Goal: Entertainment & Leisure: Consume media (video, audio)

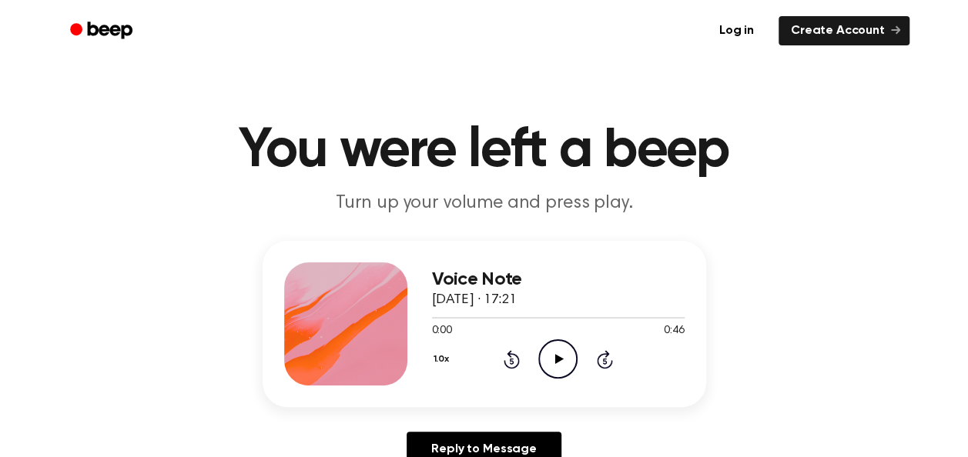
click at [558, 359] on icon at bounding box center [559, 359] width 8 height 10
click at [552, 363] on icon "Play Audio" at bounding box center [557, 359] width 39 height 39
click at [550, 356] on icon "Play Audio" at bounding box center [557, 359] width 39 height 39
click at [608, 350] on icon "Skip 5 seconds" at bounding box center [604, 360] width 17 height 20
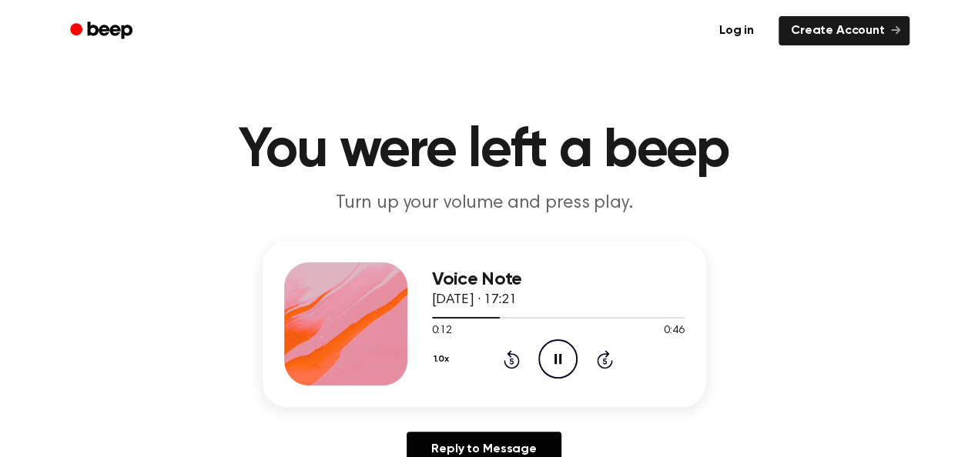
click at [608, 350] on icon "Skip 5 seconds" at bounding box center [604, 360] width 17 height 20
click at [557, 345] on icon "Play Audio" at bounding box center [557, 359] width 39 height 39
click at [556, 369] on icon "Play Audio" at bounding box center [557, 359] width 39 height 39
click at [558, 354] on icon "Play Audio" at bounding box center [557, 359] width 39 height 39
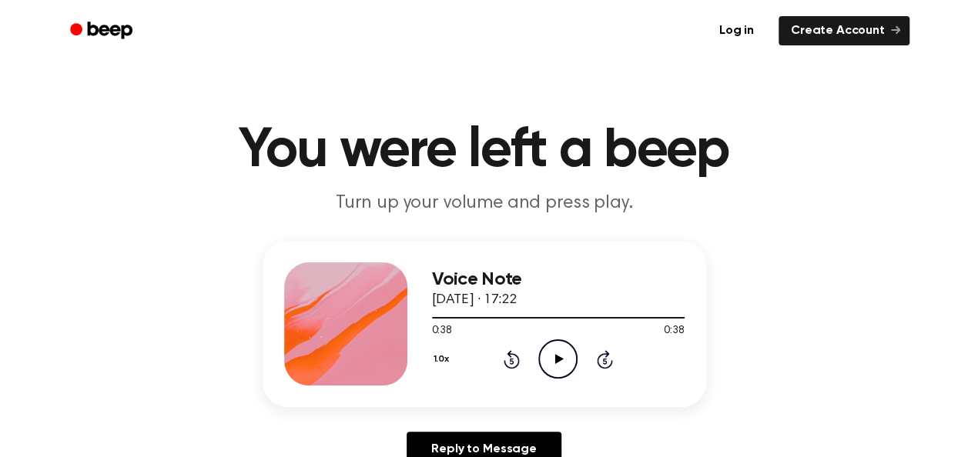
click at [548, 355] on icon "Play Audio" at bounding box center [557, 359] width 39 height 39
click at [553, 365] on icon "Play Audio" at bounding box center [557, 359] width 39 height 39
click at [557, 359] on icon at bounding box center [559, 359] width 8 height 10
click at [539, 354] on circle at bounding box center [558, 359] width 38 height 38
click at [513, 353] on icon "Rewind 5 seconds" at bounding box center [511, 360] width 17 height 20
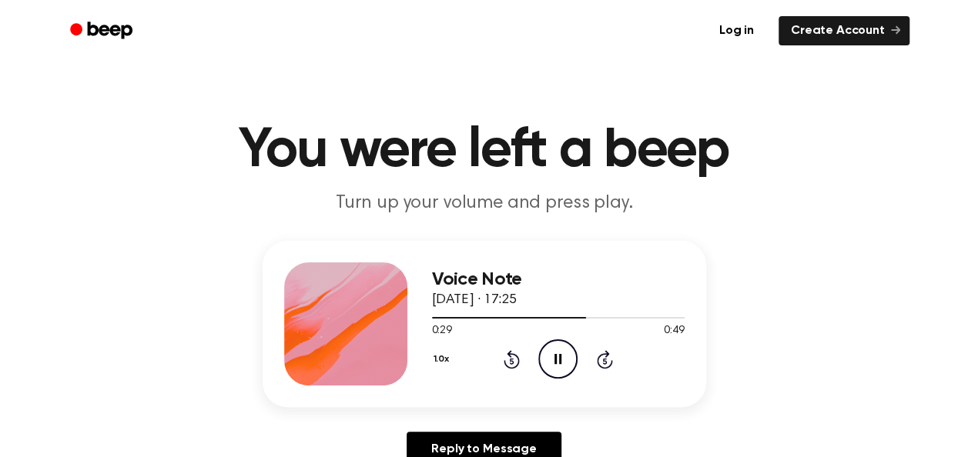
click at [557, 353] on icon "Pause Audio" at bounding box center [557, 359] width 39 height 39
click at [564, 351] on icon "Play Audio" at bounding box center [557, 359] width 39 height 39
click at [561, 357] on icon "Play Audio" at bounding box center [557, 359] width 39 height 39
click at [568, 348] on icon "Play Audio" at bounding box center [557, 359] width 39 height 39
click at [605, 357] on icon at bounding box center [605, 359] width 16 height 18
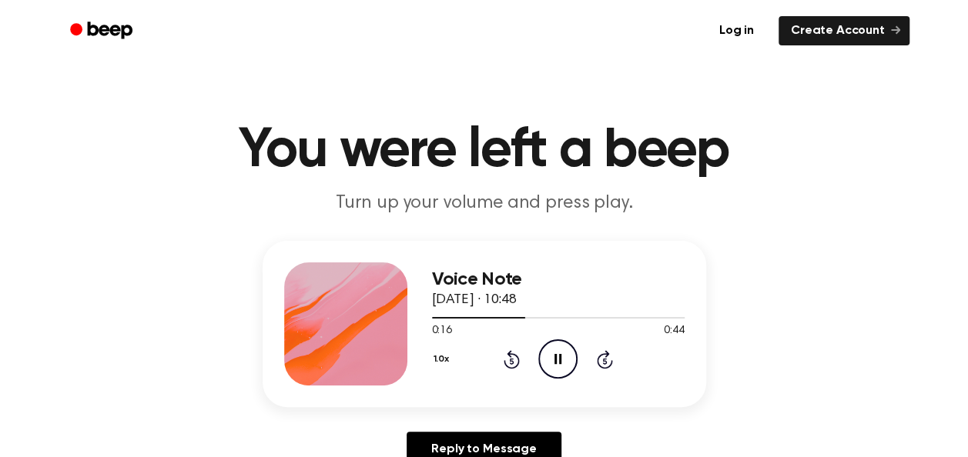
click at [605, 357] on icon at bounding box center [605, 359] width 16 height 18
click at [559, 353] on icon "Pause Audio" at bounding box center [557, 359] width 39 height 39
click at [559, 353] on icon "Play Audio" at bounding box center [557, 359] width 39 height 39
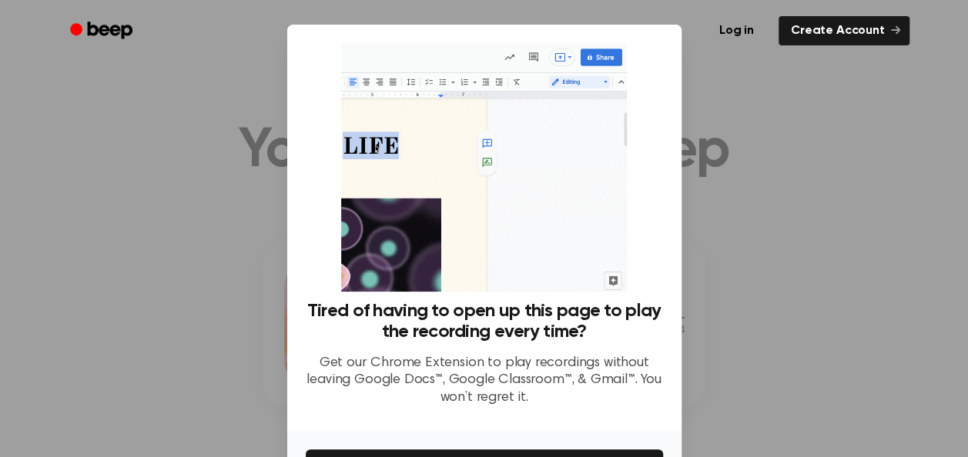
drag, startPoint x: 559, startPoint y: 353, endPoint x: 721, endPoint y: 64, distance: 330.9
click at [721, 64] on div at bounding box center [484, 228] width 968 height 457
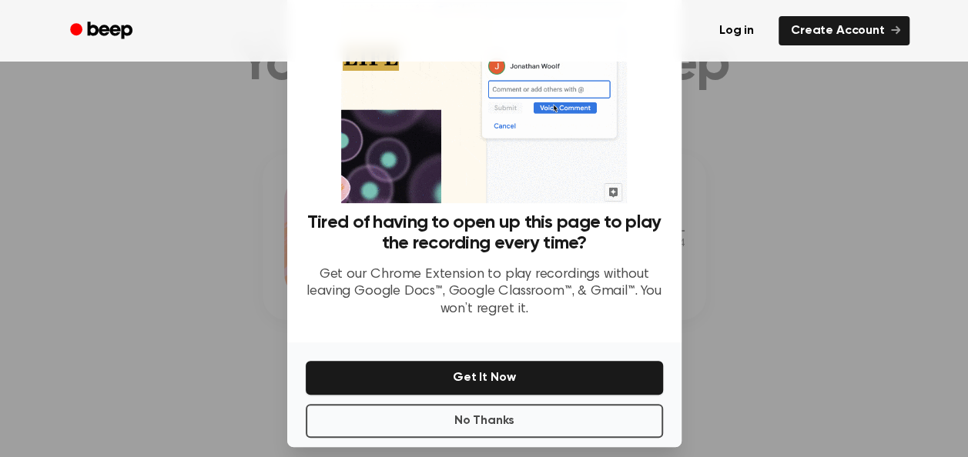
scroll to position [103, 0]
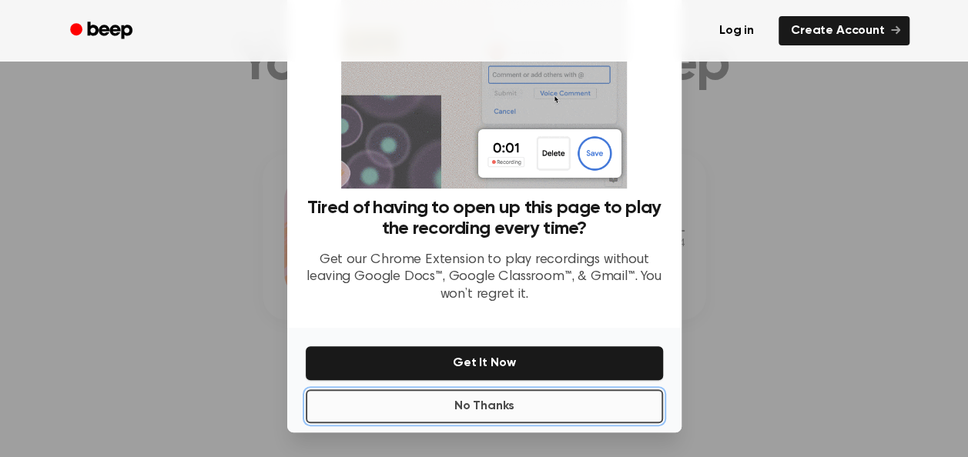
click at [559, 411] on button "No Thanks" at bounding box center [484, 407] width 357 height 34
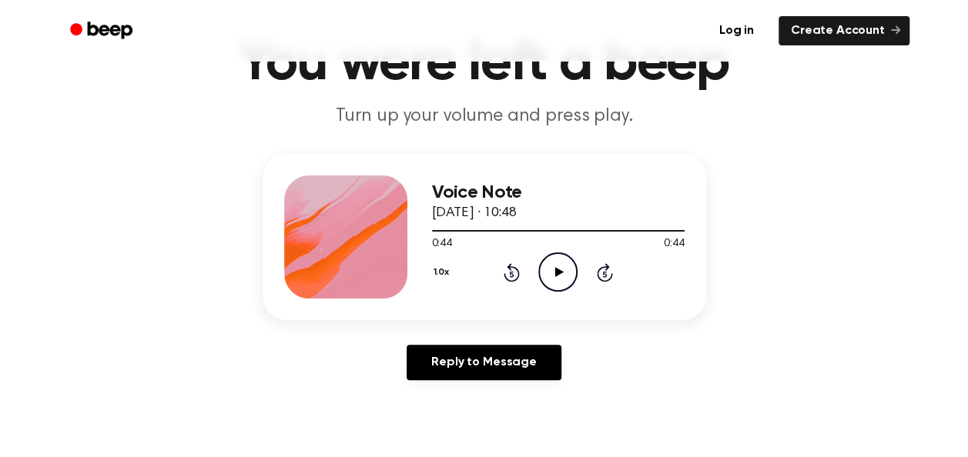
click at [564, 278] on icon "Play Audio" at bounding box center [557, 272] width 39 height 39
click at [557, 271] on icon "Pause Audio" at bounding box center [557, 272] width 39 height 39
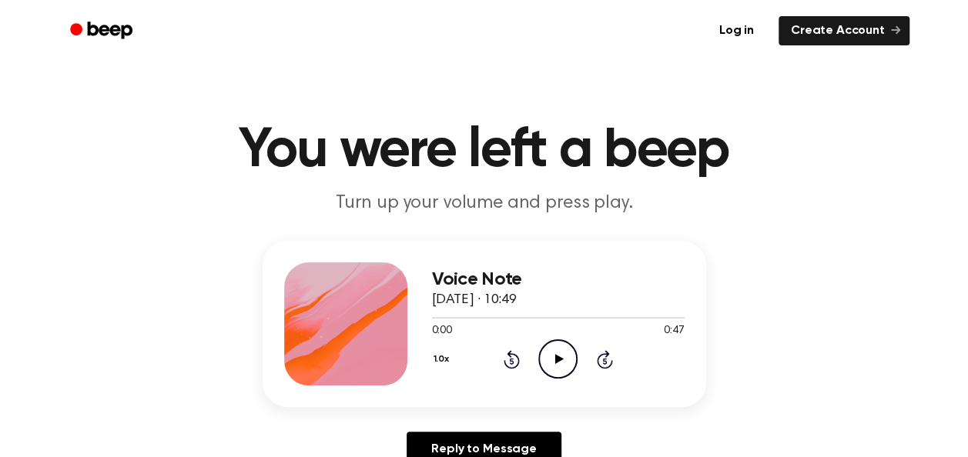
click at [542, 350] on circle at bounding box center [558, 359] width 38 height 38
click at [554, 353] on icon "Play Audio" at bounding box center [557, 359] width 39 height 39
click at [565, 343] on icon "Pause Audio" at bounding box center [557, 359] width 39 height 39
click at [565, 343] on icon "Play Audio" at bounding box center [557, 359] width 39 height 39
drag, startPoint x: 565, startPoint y: 343, endPoint x: 604, endPoint y: 357, distance: 41.6
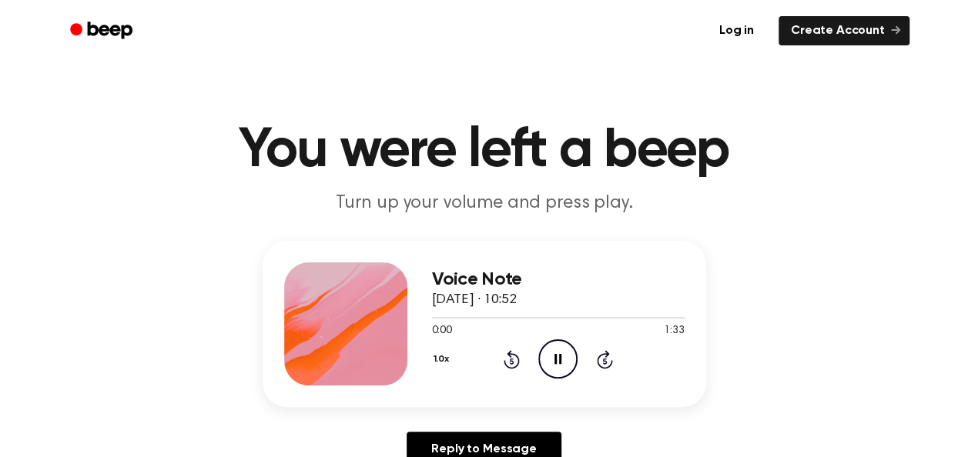
click at [604, 357] on icon "Skip 5 seconds" at bounding box center [604, 360] width 17 height 20
click at [503, 360] on icon "Rewind 5 seconds" at bounding box center [511, 360] width 17 height 20
click at [544, 367] on icon "Play Audio" at bounding box center [557, 359] width 39 height 39
drag, startPoint x: 545, startPoint y: 350, endPoint x: 564, endPoint y: 360, distance: 21.7
click at [564, 360] on icon "Pause Audio" at bounding box center [557, 359] width 39 height 39
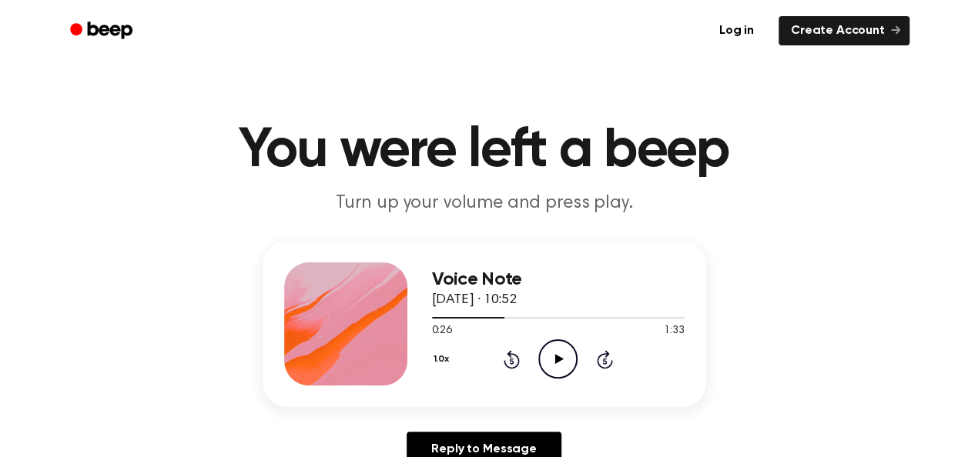
click at [564, 360] on icon "Play Audio" at bounding box center [557, 359] width 39 height 39
click at [564, 360] on icon "Pause Audio" at bounding box center [557, 359] width 39 height 39
click at [548, 367] on icon "Play Audio" at bounding box center [557, 359] width 39 height 39
click at [505, 360] on icon "Rewind 5 seconds" at bounding box center [511, 360] width 17 height 20
drag, startPoint x: 505, startPoint y: 360, endPoint x: 485, endPoint y: 357, distance: 20.2
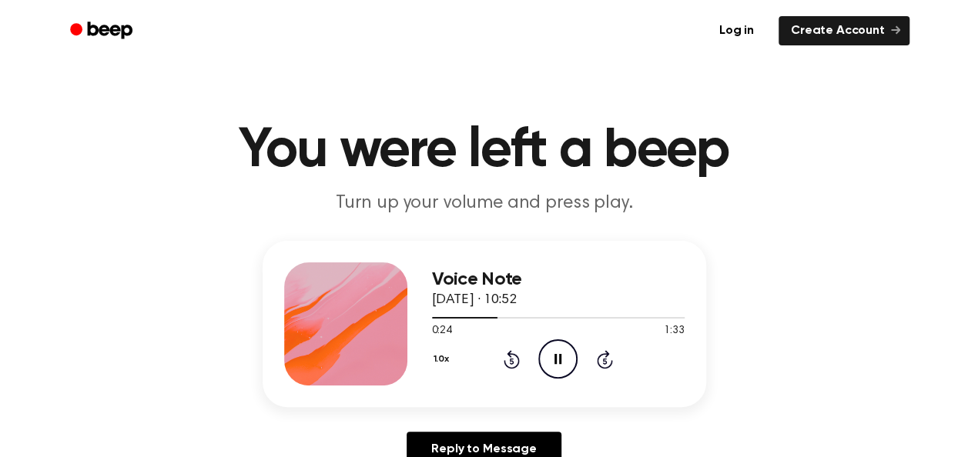
click at [485, 357] on div "1.0x Rewind 5 seconds Pause Audio Skip 5 seconds" at bounding box center [558, 359] width 253 height 39
click at [511, 360] on icon at bounding box center [512, 361] width 4 height 6
click at [507, 360] on icon "Rewind 5 seconds" at bounding box center [511, 360] width 17 height 20
click at [562, 361] on icon "Pause Audio" at bounding box center [557, 359] width 39 height 39
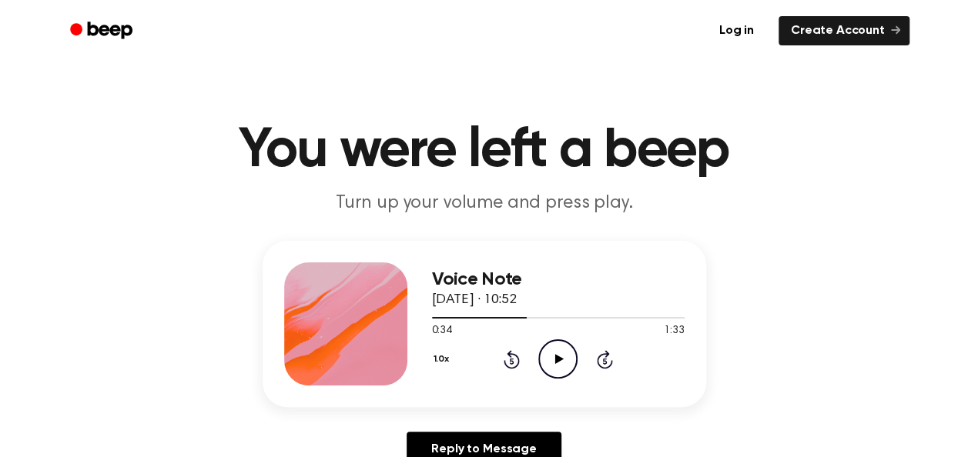
click at [554, 353] on icon "Play Audio" at bounding box center [557, 359] width 39 height 39
click at [554, 353] on icon "Pause Audio" at bounding box center [557, 359] width 39 height 39
click at [505, 357] on icon "Rewind 5 seconds" at bounding box center [511, 360] width 17 height 20
click at [565, 354] on icon "Play Audio" at bounding box center [557, 359] width 39 height 39
click at [513, 353] on icon at bounding box center [512, 359] width 16 height 18
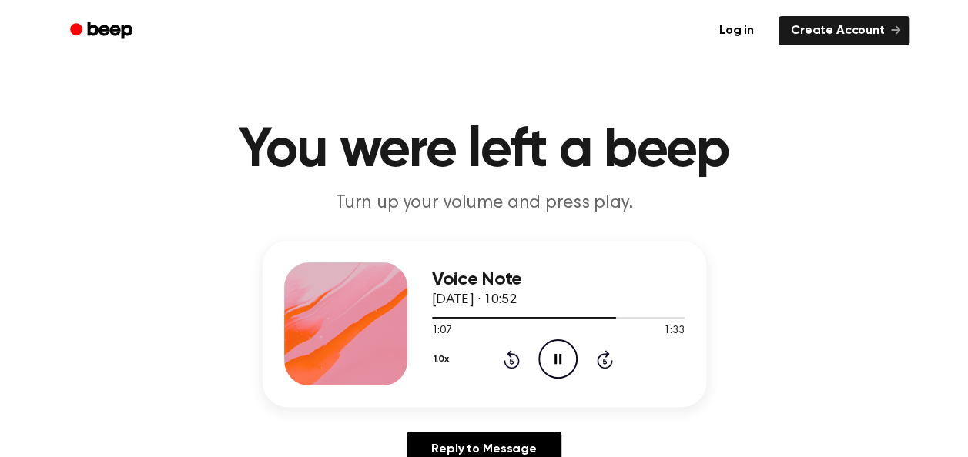
click at [513, 353] on icon at bounding box center [512, 359] width 16 height 18
click at [514, 351] on icon "Rewind 5 seconds" at bounding box center [511, 360] width 17 height 20
click at [557, 355] on icon "Pause Audio" at bounding box center [557, 359] width 39 height 39
drag, startPoint x: 491, startPoint y: 311, endPoint x: 449, endPoint y: 309, distance: 42.4
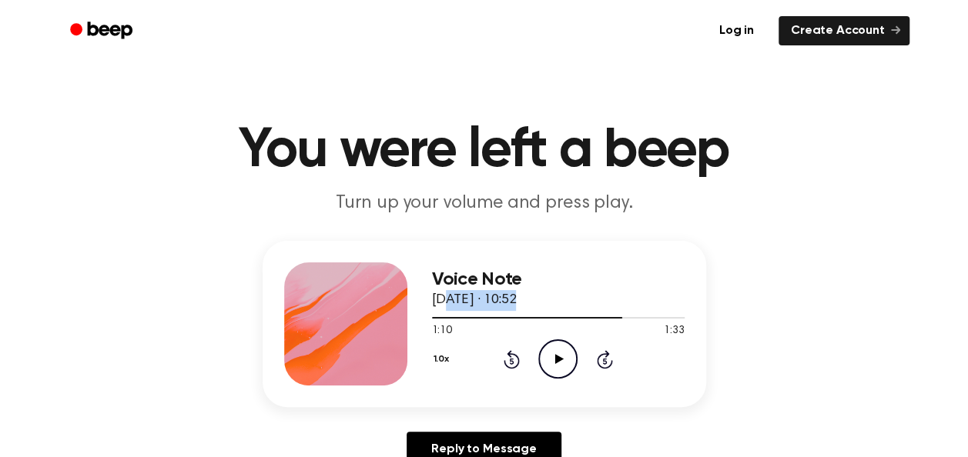
click at [449, 309] on div "Voice Note 10 June 2025 · 10:52 1:10 1:33 Your browser does not support the [ob…" at bounding box center [558, 324] width 253 height 123
drag, startPoint x: 449, startPoint y: 309, endPoint x: 448, endPoint y: 320, distance: 11.6
click at [448, 320] on div at bounding box center [558, 317] width 253 height 12
click at [448, 317] on div at bounding box center [558, 318] width 253 height 2
click at [544, 351] on icon "Play Audio" at bounding box center [557, 359] width 39 height 39
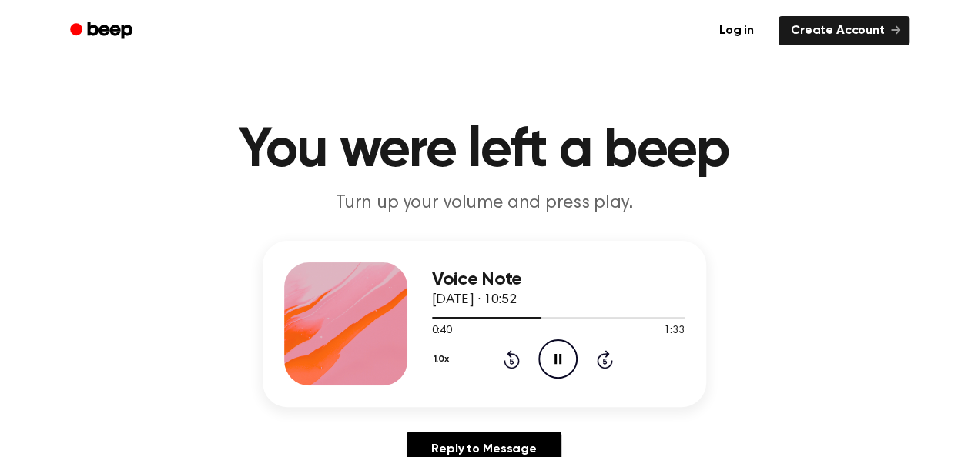
click at [555, 360] on icon at bounding box center [557, 359] width 7 height 10
click at [558, 349] on icon "Play Audio" at bounding box center [557, 359] width 39 height 39
click at [562, 362] on icon "Pause Audio" at bounding box center [557, 359] width 39 height 39
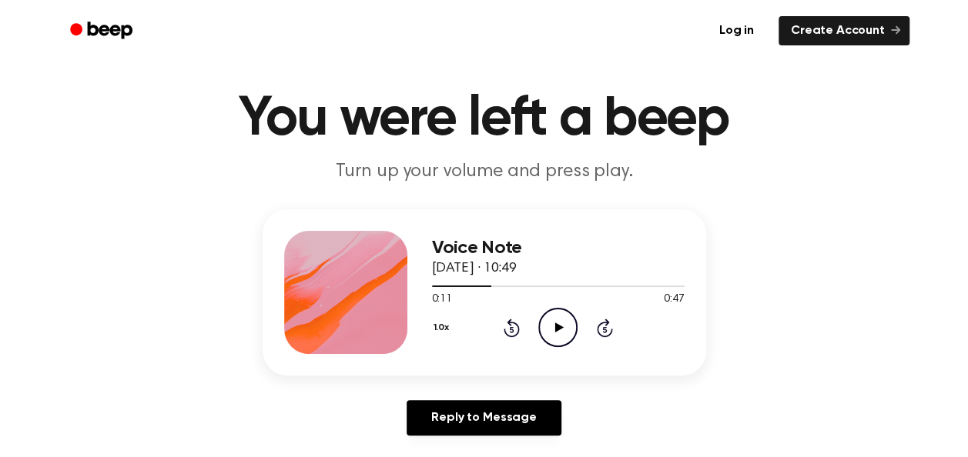
scroll to position [35, 0]
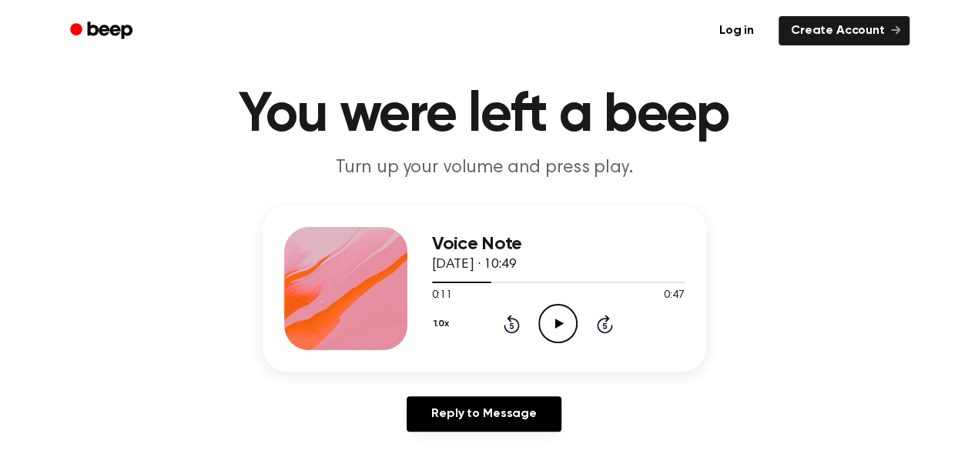
click at [564, 326] on icon "Play Audio" at bounding box center [557, 323] width 39 height 39
click at [564, 326] on icon "Pause Audio" at bounding box center [557, 323] width 39 height 39
click at [505, 319] on icon "Rewind 5 seconds" at bounding box center [511, 324] width 17 height 20
click at [559, 317] on icon "Play Audio" at bounding box center [557, 323] width 39 height 39
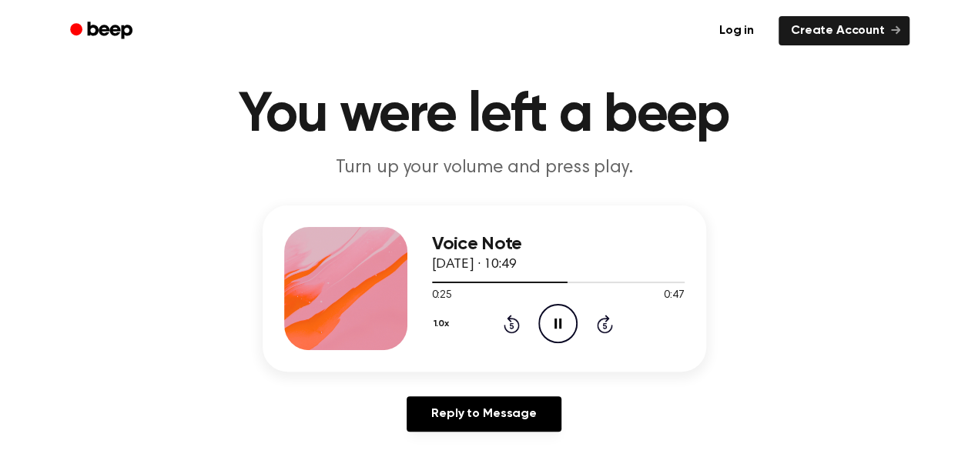
click at [544, 320] on icon "Pause Audio" at bounding box center [557, 323] width 39 height 39
click at [511, 328] on icon at bounding box center [512, 326] width 4 height 6
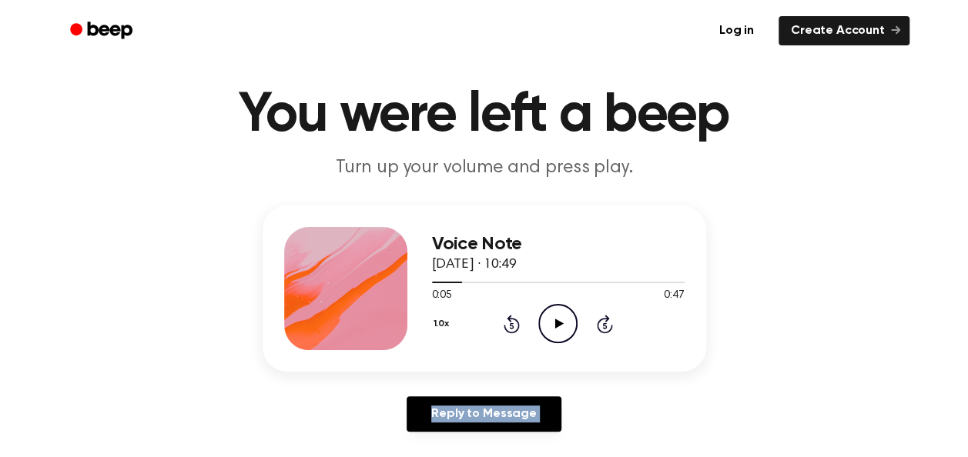
click at [628, 403] on div "Reply to Message" at bounding box center [485, 421] width 444 height 48
click at [564, 323] on icon "Play Audio" at bounding box center [557, 323] width 39 height 39
click at [550, 316] on icon "Pause Audio" at bounding box center [557, 323] width 39 height 39
click at [567, 316] on icon "Play Audio" at bounding box center [557, 323] width 39 height 39
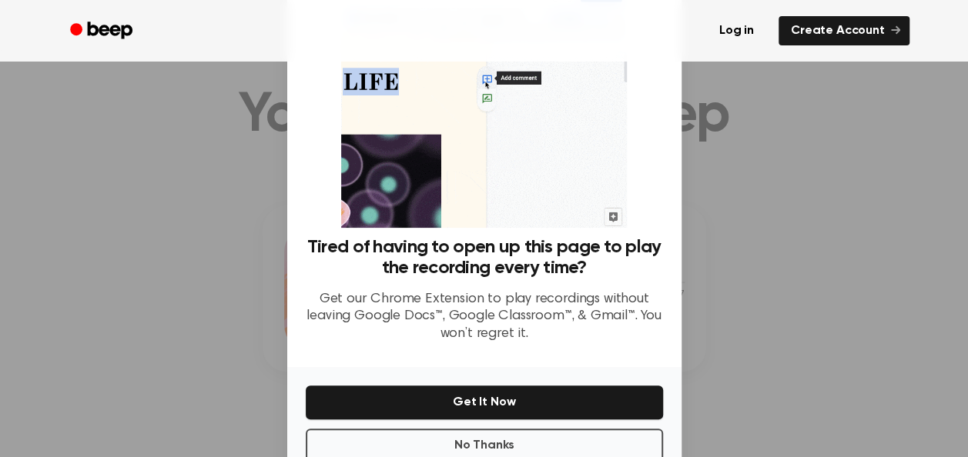
scroll to position [103, 0]
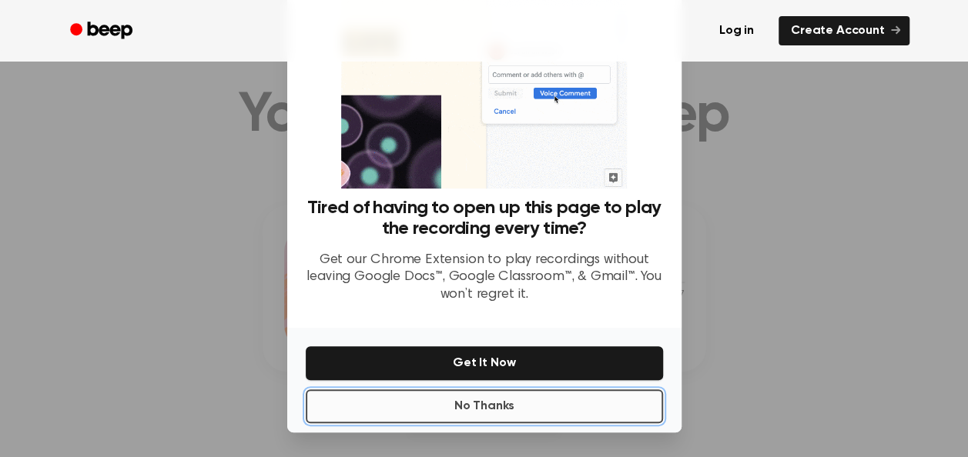
click at [630, 407] on button "No Thanks" at bounding box center [484, 407] width 357 height 34
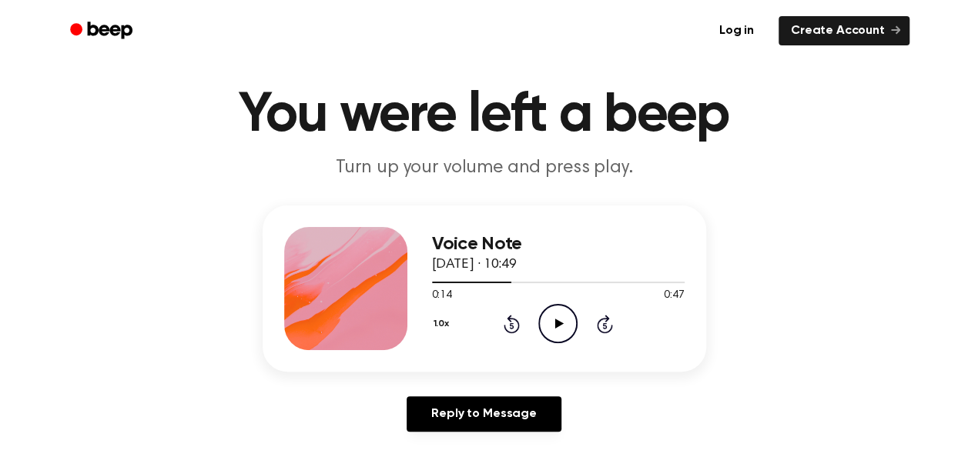
click at [566, 311] on icon "Play Audio" at bounding box center [557, 323] width 39 height 39
click at [560, 315] on icon "Pause Audio" at bounding box center [557, 323] width 39 height 39
click at [565, 315] on icon "Play Audio" at bounding box center [557, 323] width 39 height 39
click at [565, 315] on icon "Pause Audio" at bounding box center [557, 323] width 39 height 39
click at [554, 316] on icon "Play Audio" at bounding box center [557, 323] width 39 height 39
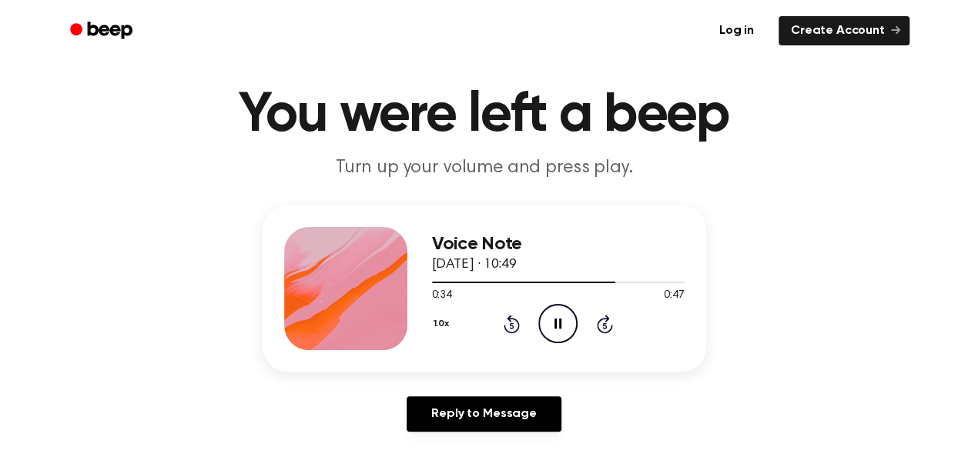
click at [512, 320] on icon "Rewind 5 seconds" at bounding box center [511, 324] width 17 height 20
click at [559, 329] on icon "Pause Audio" at bounding box center [557, 323] width 39 height 39
click at [548, 316] on icon "Play Audio" at bounding box center [557, 323] width 39 height 39
click at [546, 278] on div at bounding box center [558, 282] width 253 height 12
click at [566, 326] on icon "Play Audio" at bounding box center [557, 323] width 39 height 39
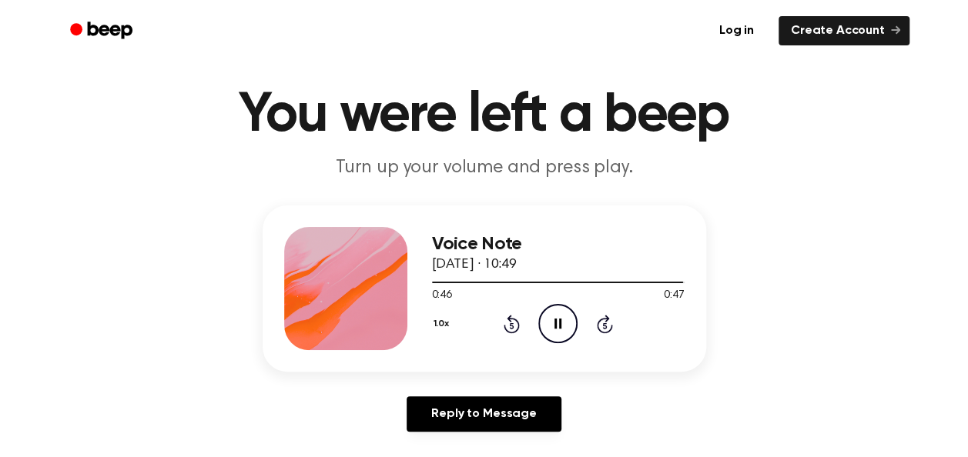
click at [554, 323] on icon at bounding box center [557, 324] width 7 height 10
click at [549, 317] on icon "Play Audio" at bounding box center [557, 323] width 39 height 39
click at [512, 315] on icon "Rewind 5 seconds" at bounding box center [511, 324] width 17 height 20
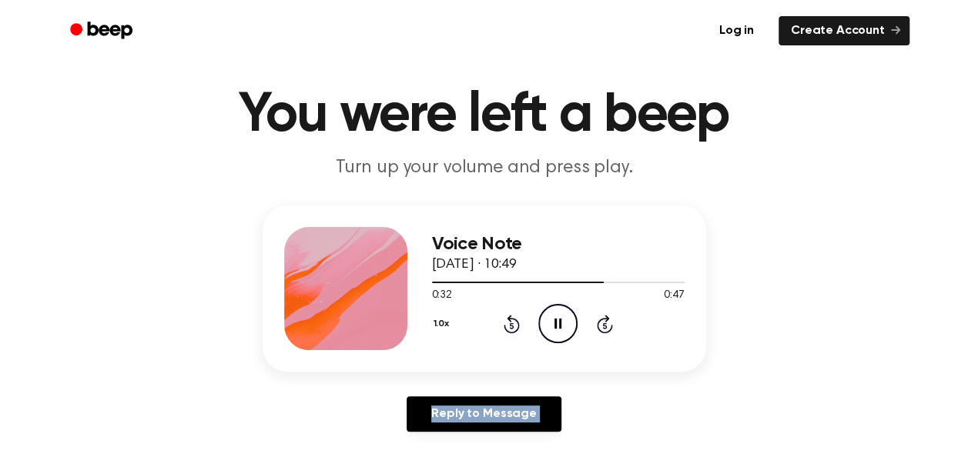
click at [512, 315] on icon "Rewind 5 seconds" at bounding box center [511, 324] width 17 height 20
drag, startPoint x: 512, startPoint y: 315, endPoint x: 474, endPoint y: 174, distance: 146.1
click at [474, 174] on p "Turn up your volume and press play." at bounding box center [484, 168] width 591 height 25
